Goal: Navigation & Orientation: Find specific page/section

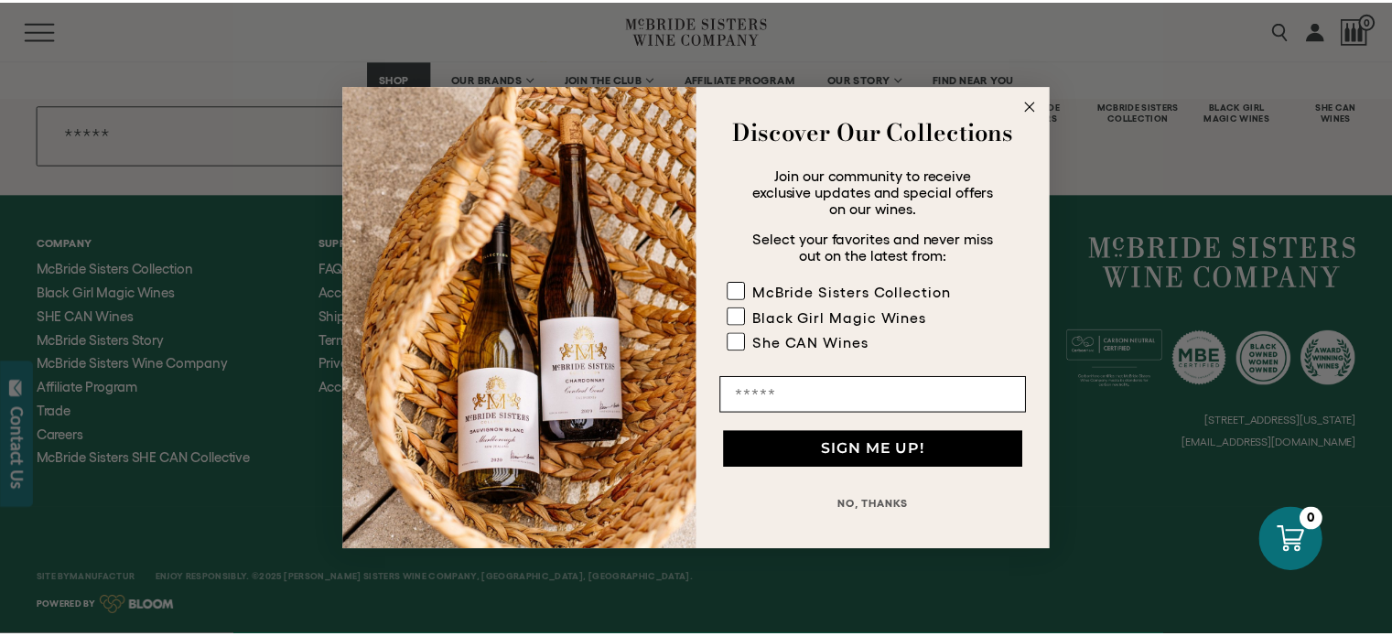
scroll to position [8401, 0]
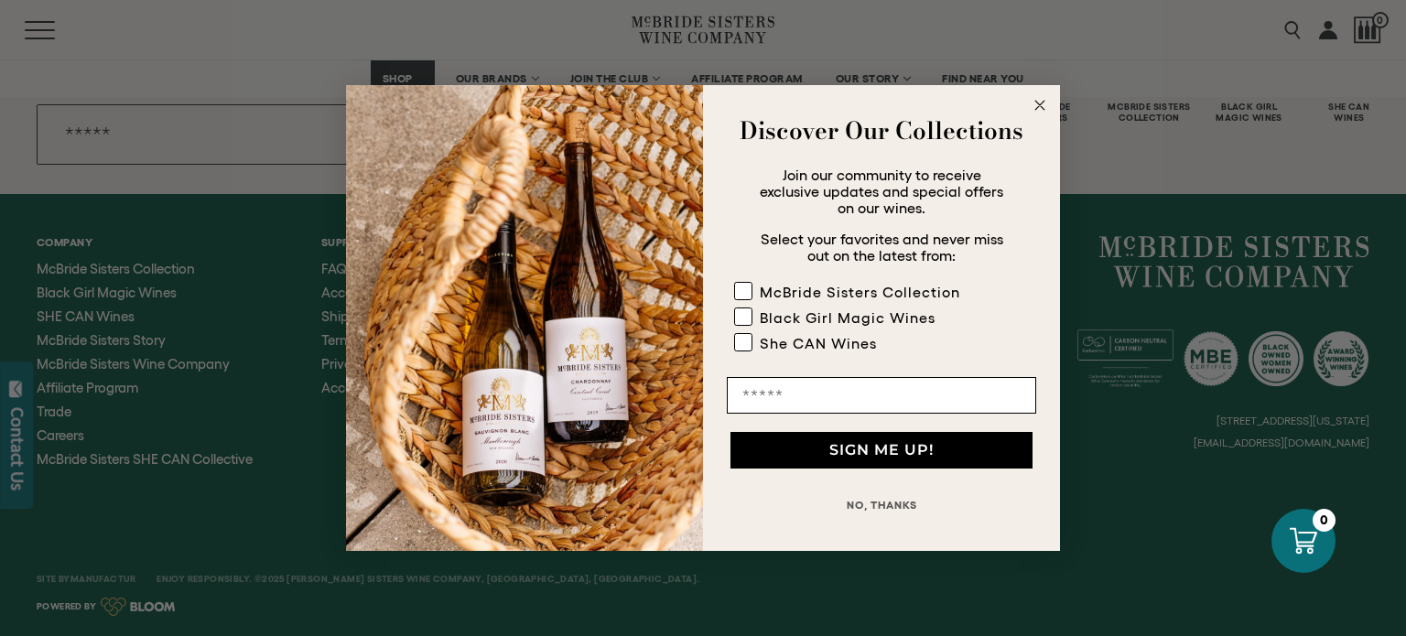
click at [1045, 104] on circle "Close dialog" at bounding box center [1040, 105] width 21 height 21
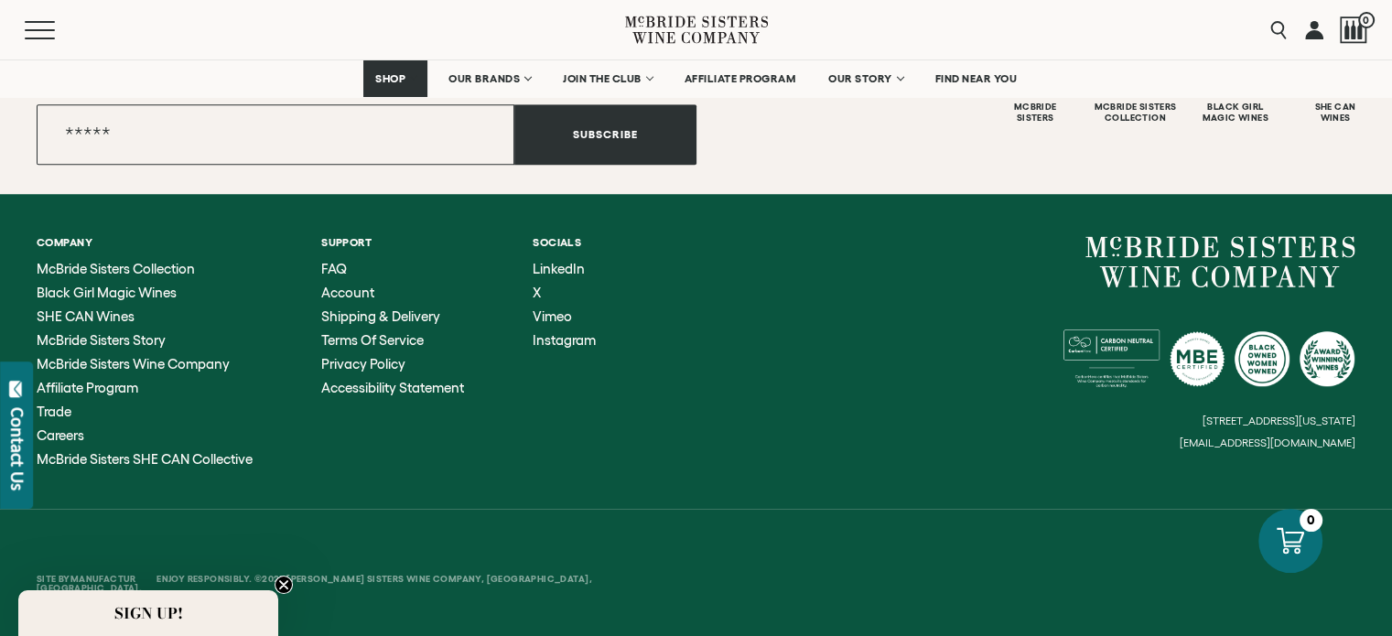
scroll to position [8400, 0]
drag, startPoint x: 1184, startPoint y: 446, endPoint x: 1331, endPoint y: 443, distance: 147.4
click at [1331, 443] on div "6114 La Salle Avenue, #280, Oakland, California, US 94611 hello@mcbridesisters.…" at bounding box center [1027, 342] width 660 height 213
click at [282, 590] on circle "Close teaser" at bounding box center [284, 585] width 17 height 17
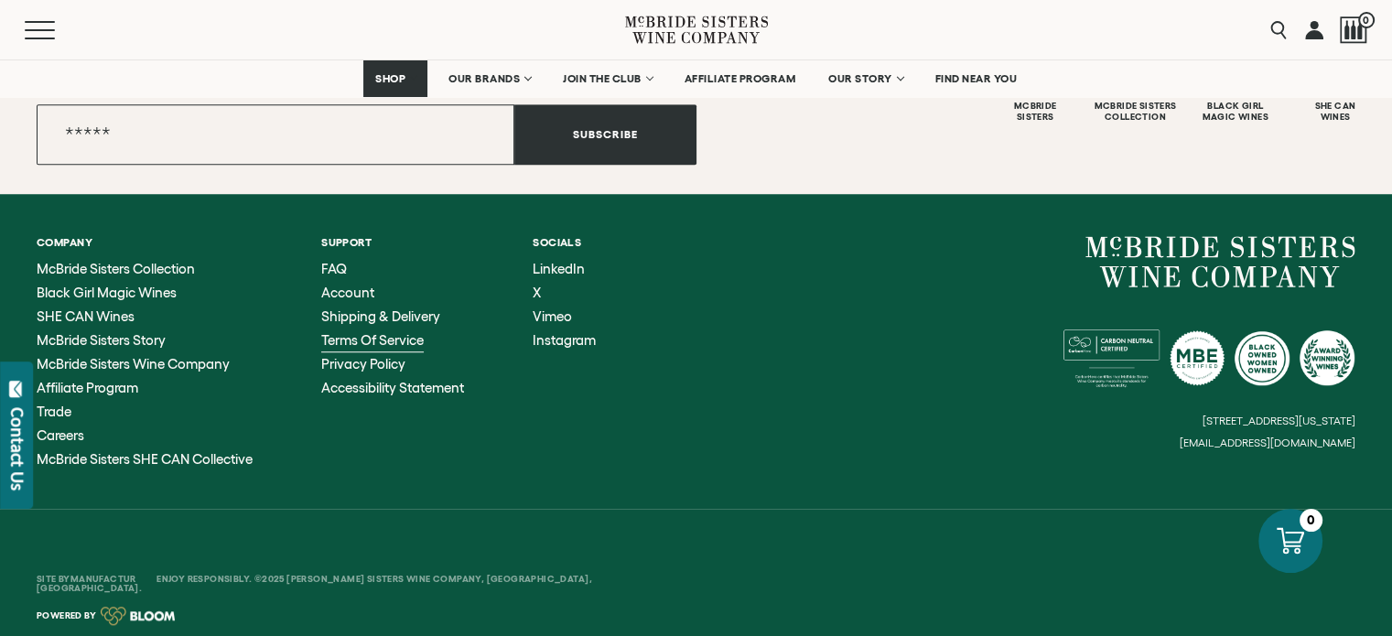
click at [367, 341] on span "Terms of Service" at bounding box center [372, 340] width 103 height 16
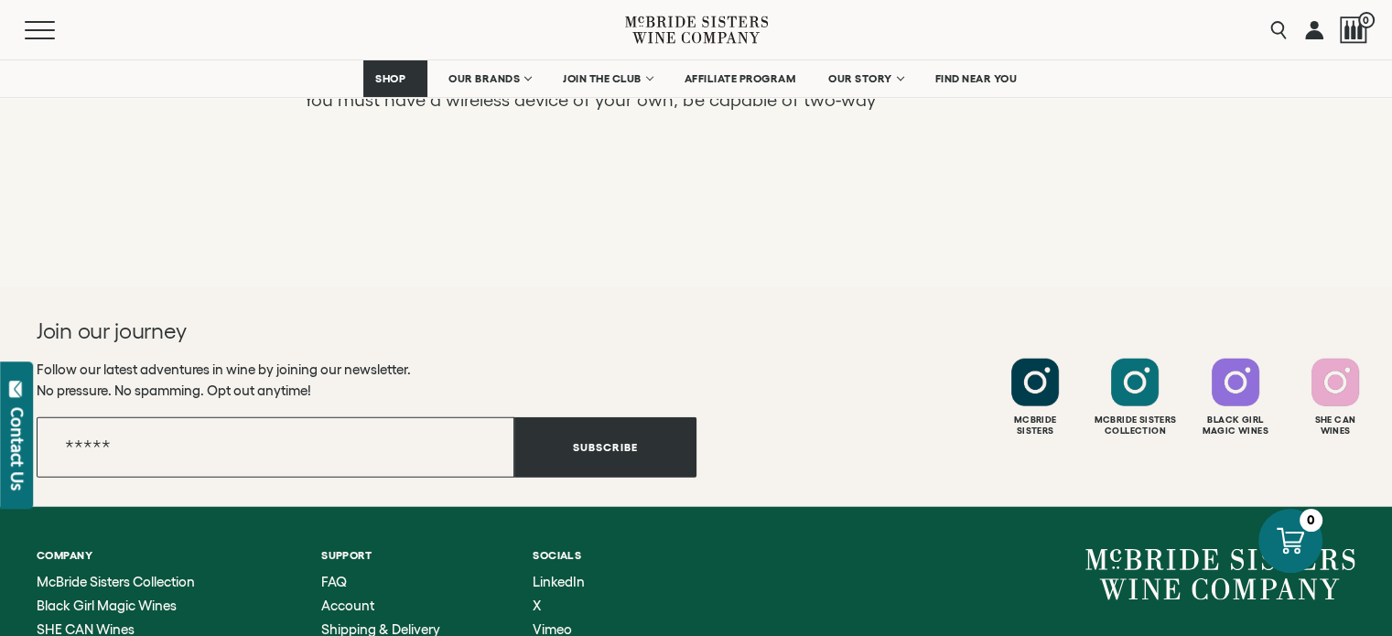
scroll to position [4733, 0]
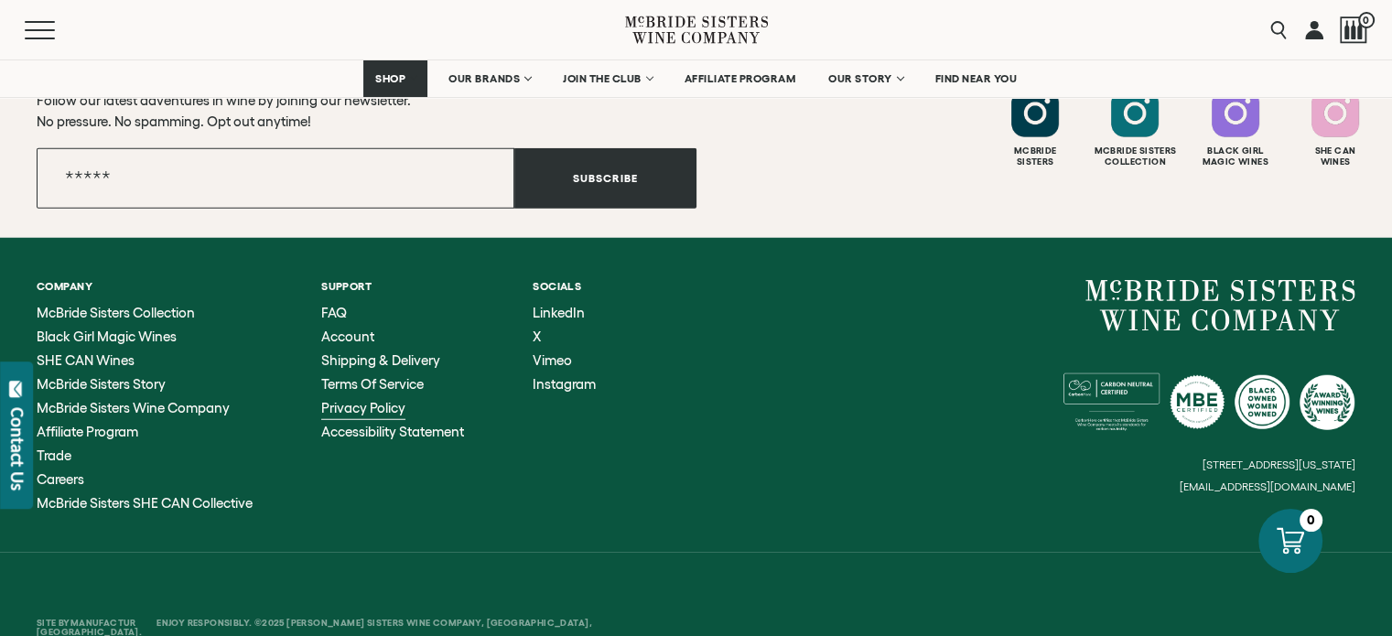
click at [383, 400] on span "Privacy Policy" at bounding box center [363, 408] width 84 height 16
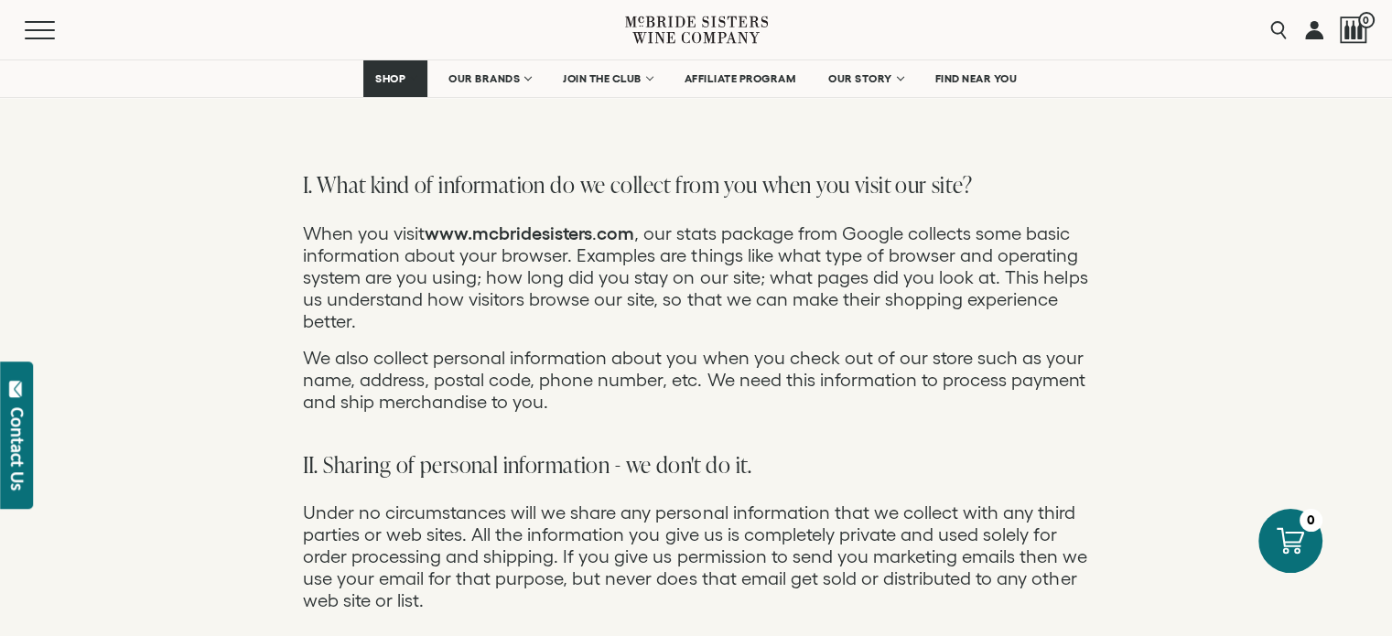
scroll to position [194, 0]
